Goal: Transaction & Acquisition: Purchase product/service

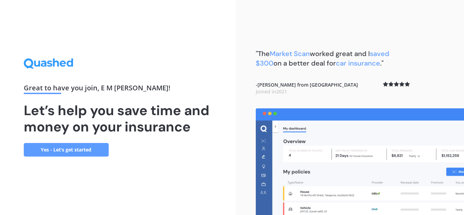
click at [64, 153] on link "Yes - Let’s get started" at bounding box center [66, 150] width 85 height 14
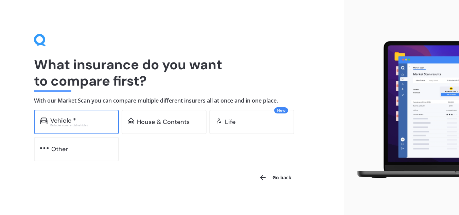
click at [77, 125] on div "Excludes commercial vehicles" at bounding box center [81, 125] width 62 height 3
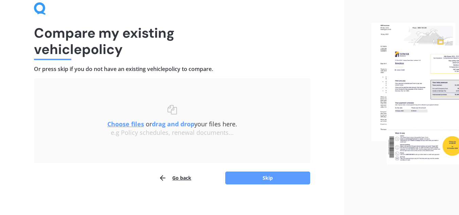
scroll to position [35, 0]
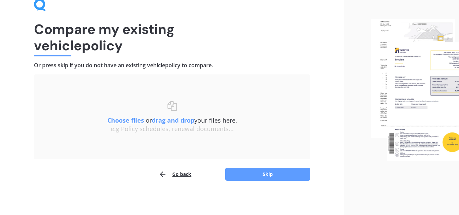
click at [254, 181] on div "Compare my existing vehicle policy Or press skip if you do not have an existing…" at bounding box center [172, 90] width 344 height 250
click at [253, 174] on button "Skip" at bounding box center [267, 174] width 85 height 13
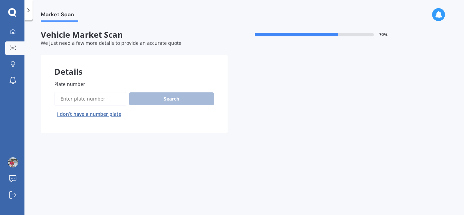
click at [67, 101] on input "Plate number" at bounding box center [90, 99] width 72 height 14
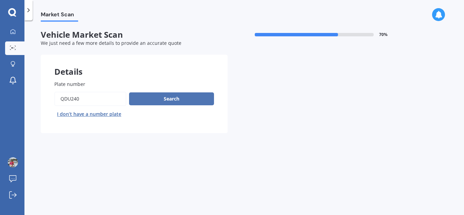
type input "QDU240"
click at [184, 96] on button "Search" at bounding box center [171, 98] width 85 height 13
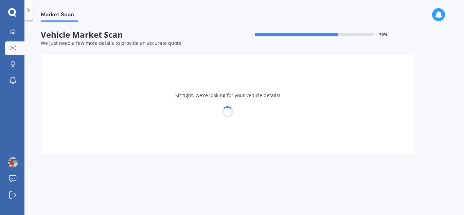
select select "TOYOTA"
select select "SAI"
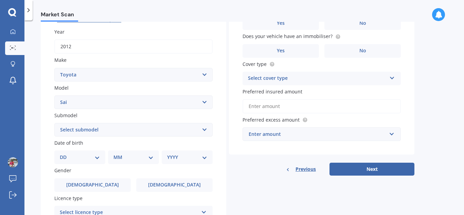
scroll to position [136, 0]
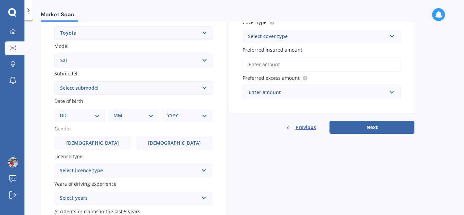
click at [99, 117] on select "DD 01 02 03 04 05 06 07 08 09 10 11 12 13 14 15 16 17 18 19 20 21 22 23 24 25 2…" at bounding box center [80, 115] width 40 height 7
select select "23"
click at [65, 112] on select "DD 01 02 03 04 05 06 07 08 09 10 11 12 13 14 15 16 17 18 19 20 21 22 23 24 25 2…" at bounding box center [80, 115] width 40 height 7
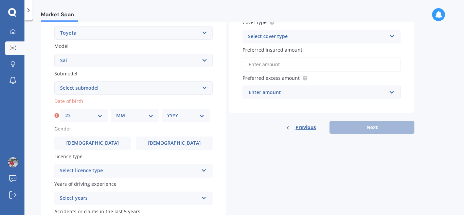
click at [128, 111] on div "MM 01 02 03 04 05 06 07 08 09 10 11 12" at bounding box center [135, 116] width 48 height 14
click at [128, 113] on select "MM 01 02 03 04 05 06 07 08 09 10 11 12" at bounding box center [134, 115] width 37 height 7
select select "09"
click at [116, 112] on select "MM 01 02 03 04 05 06 07 08 09 10 11 12" at bounding box center [134, 115] width 37 height 7
click at [179, 118] on select "YYYY 2025 2024 2023 2022 2021 2020 2019 2018 2017 2016 2015 2014 2013 2012 2011…" at bounding box center [185, 115] width 37 height 7
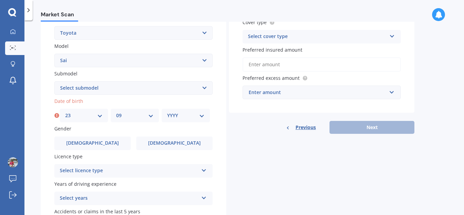
select select "1977"
click at [176, 126] on label "Gender" at bounding box center [132, 128] width 156 height 7
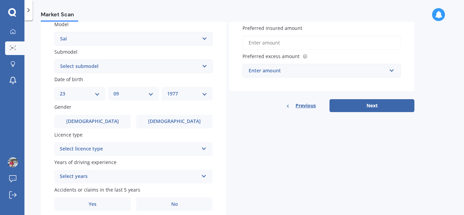
scroll to position [170, 0]
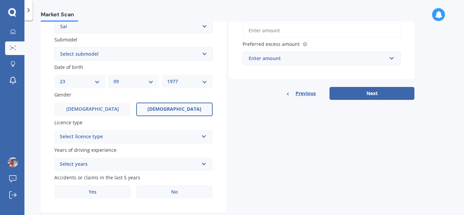
click at [173, 105] on label "[DEMOGRAPHIC_DATA]" at bounding box center [174, 110] width 76 height 14
click at [0, 0] on input "[DEMOGRAPHIC_DATA]" at bounding box center [0, 0] width 0 height 0
click at [155, 136] on div "Select licence type" at bounding box center [129, 137] width 139 height 8
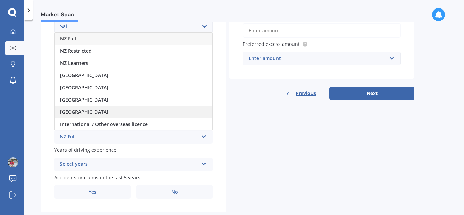
scroll to position [1, 0]
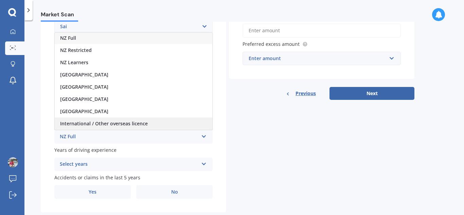
click at [129, 122] on span "International / Other overseas licence" at bounding box center [104, 123] width 88 height 6
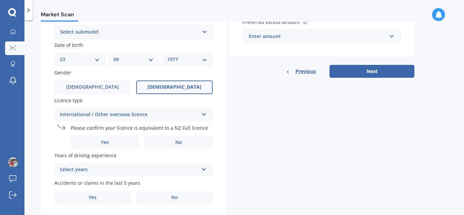
scroll to position [204, 0]
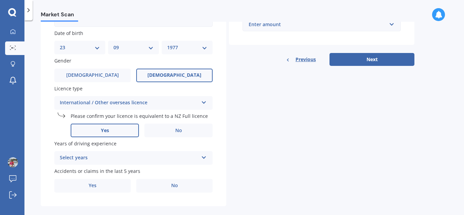
click at [98, 131] on label "Yes" at bounding box center [105, 131] width 68 height 14
click at [0, 0] on input "Yes" at bounding box center [0, 0] width 0 height 0
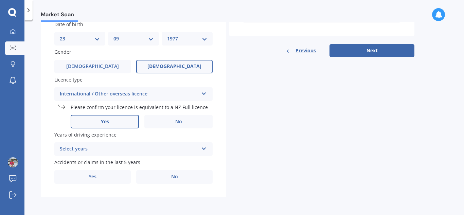
click at [124, 143] on div "Select years 5 or more years 4 years 3 years 2 years 1 year" at bounding box center [133, 149] width 158 height 14
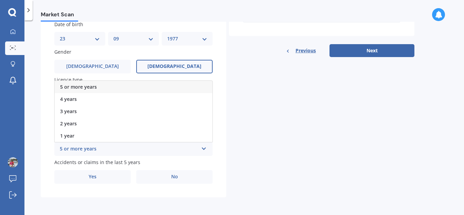
click at [99, 87] on div "5 or more years" at bounding box center [134, 87] width 158 height 12
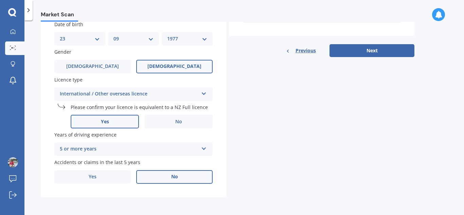
click at [151, 177] on label "No" at bounding box center [174, 177] width 76 height 14
click at [0, 0] on input "No" at bounding box center [0, 0] width 0 height 0
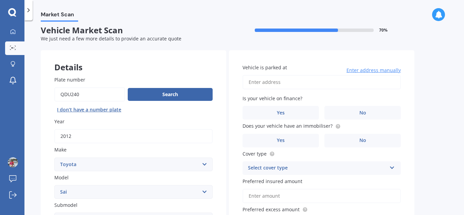
scroll to position [0, 0]
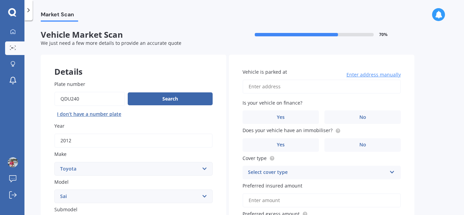
click at [287, 89] on input "Vehicle is parked at" at bounding box center [322, 86] width 158 height 14
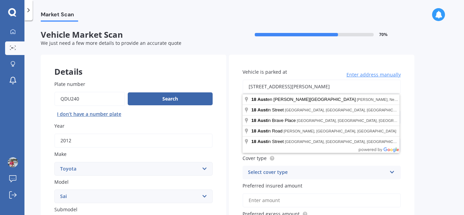
type input "[STREET_ADDRESS][PERSON_NAME][PERSON_NAME][PERSON_NAME]"
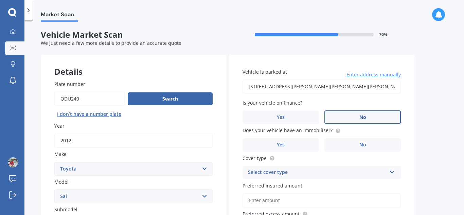
click at [380, 120] on label "No" at bounding box center [362, 117] width 76 height 14
click at [0, 0] on input "No" at bounding box center [0, 0] width 0 height 0
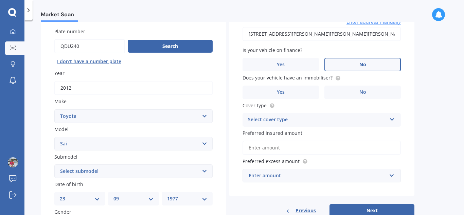
scroll to position [68, 0]
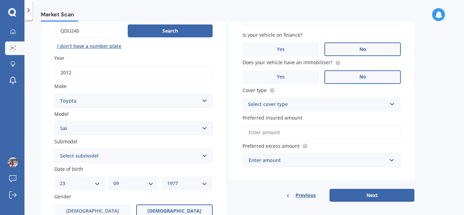
click at [343, 80] on label "No" at bounding box center [362, 77] width 76 height 14
click at [0, 0] on input "No" at bounding box center [0, 0] width 0 height 0
click at [285, 74] on label "Yes" at bounding box center [281, 77] width 76 height 14
click at [0, 0] on input "Yes" at bounding box center [0, 0] width 0 height 0
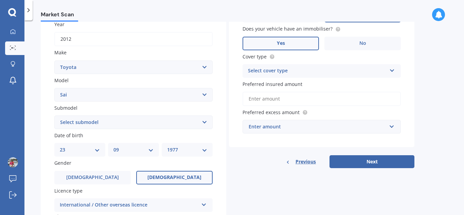
scroll to position [102, 0]
click at [288, 73] on div "Select cover type" at bounding box center [317, 71] width 139 height 8
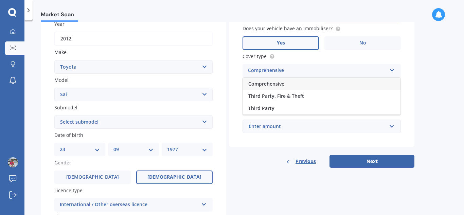
click at [286, 86] on div "Comprehensive" at bounding box center [322, 84] width 158 height 12
click at [285, 97] on input "Preferred insured amount" at bounding box center [322, 98] width 158 height 14
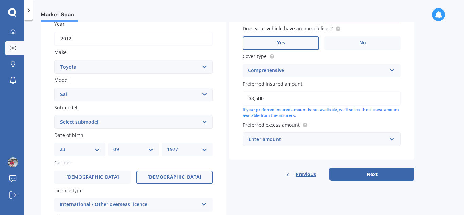
type input "$8,500"
click at [378, 125] on label "Preferred excess amount" at bounding box center [321, 124] width 156 height 7
click at [361, 139] on div "Enter amount" at bounding box center [318, 139] width 138 height 7
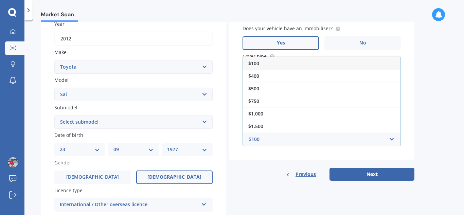
click at [258, 64] on span "$100" at bounding box center [253, 63] width 11 height 6
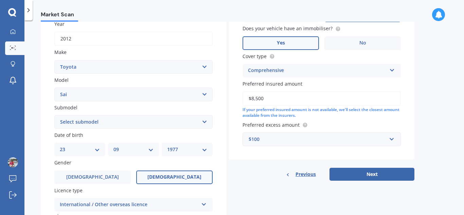
click at [320, 140] on div "$100" at bounding box center [318, 139] width 138 height 7
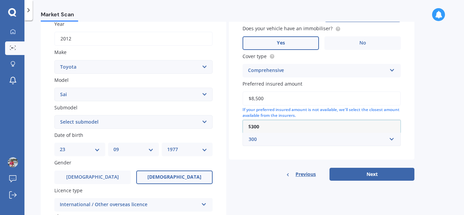
type input "300"
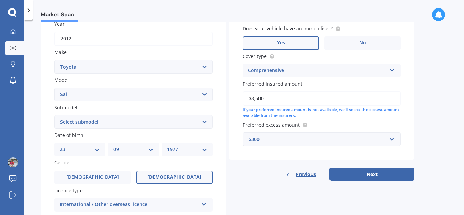
click at [283, 155] on div "Vehicle is parked at [STREET_ADDRESS][PERSON_NAME][PERSON_NAME][PERSON_NAME] En…" at bounding box center [321, 56] width 185 height 207
click at [270, 139] on div "$300" at bounding box center [318, 139] width 138 height 7
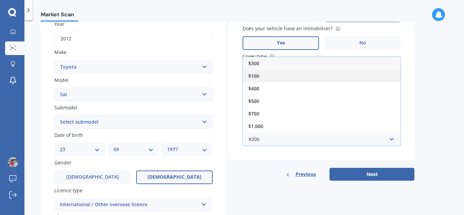
click at [264, 75] on div "$100" at bounding box center [322, 76] width 158 height 13
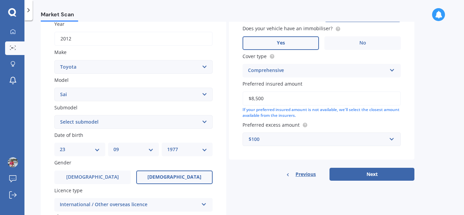
click at [269, 150] on div "Vehicle is parked at [STREET_ADDRESS][PERSON_NAME][PERSON_NAME][PERSON_NAME] En…" at bounding box center [321, 56] width 185 height 207
click at [366, 178] on button "Next" at bounding box center [371, 174] width 85 height 13
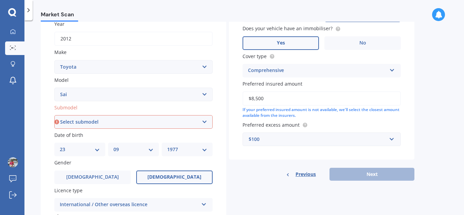
click at [131, 119] on select "Select submodel Hybrid" at bounding box center [133, 122] width 158 height 14
select select "HYBRID"
click at [54, 115] on select "Select submodel Hybrid" at bounding box center [133, 122] width 158 height 14
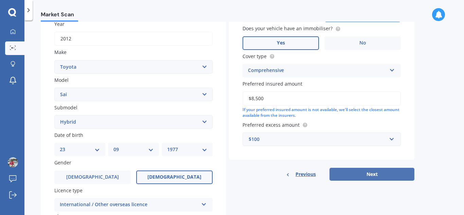
click at [354, 172] on button "Next" at bounding box center [371, 174] width 85 height 13
select select "23"
select select "09"
select select "1977"
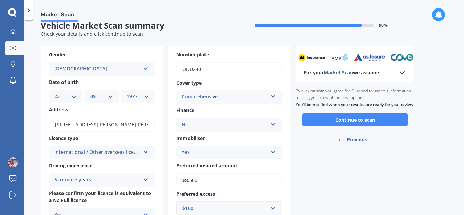
scroll to position [0, 0]
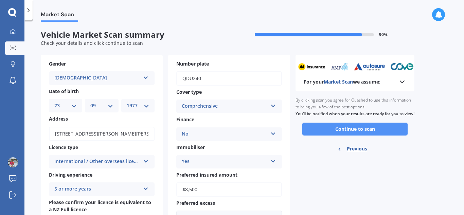
click at [334, 136] on button "Continue to scan" at bounding box center [354, 129] width 105 height 13
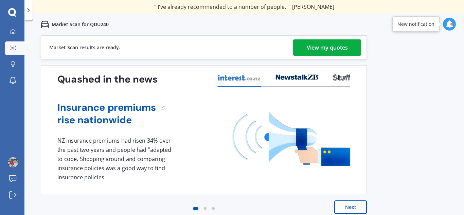
click at [333, 49] on div "View my quotes" at bounding box center [327, 47] width 41 height 16
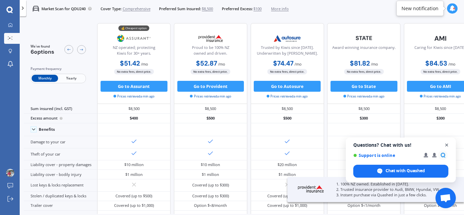
click at [448, 145] on span "Open chat" at bounding box center [447, 145] width 8 height 8
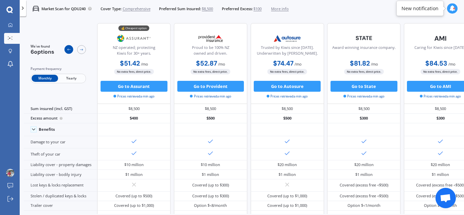
click at [69, 48] on icon at bounding box center [69, 50] width 4 height 4
click at [71, 49] on icon at bounding box center [69, 50] width 4 height 4
